Goal: Task Accomplishment & Management: Complete application form

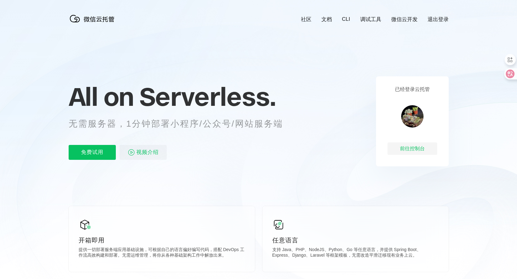
scroll to position [0, 1104]
click at [417, 146] on div "前往控制台" at bounding box center [412, 148] width 50 height 12
click at [99, 153] on p "免费试用" at bounding box center [92, 152] width 47 height 15
click at [91, 156] on p "免费试用" at bounding box center [92, 152] width 47 height 15
